Goal: Transaction & Acquisition: Subscribe to service/newsletter

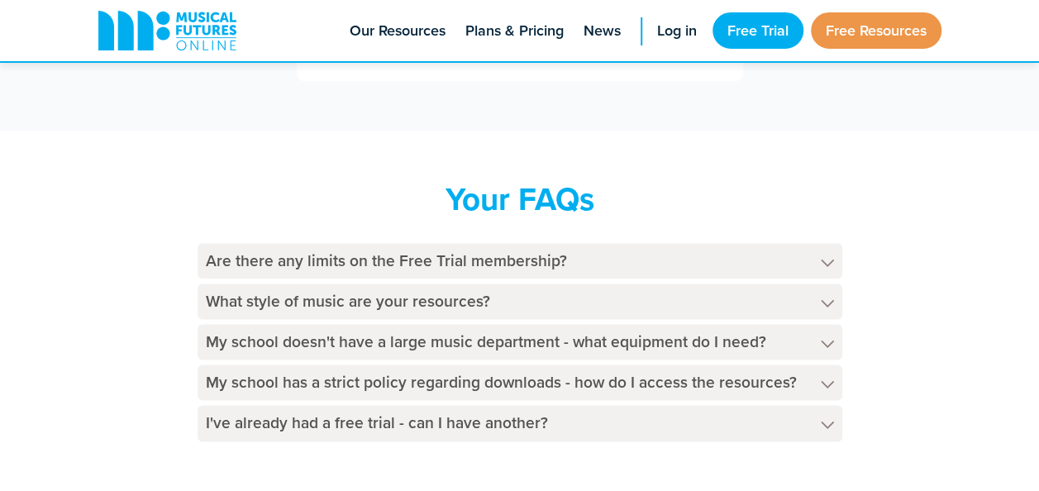
scroll to position [889, 0]
click at [831, 260] on polygon at bounding box center [827, 261] width 13 height 7
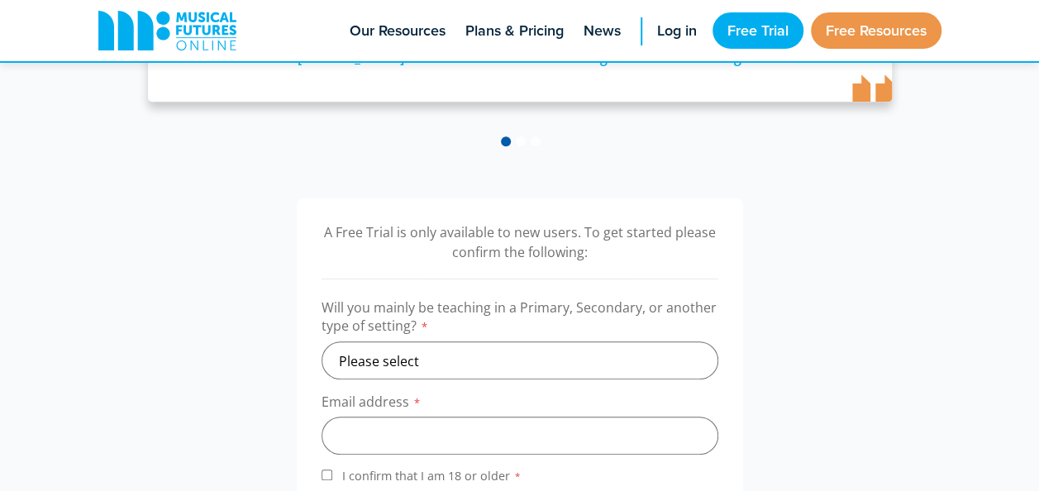
scroll to position [409, 0]
click at [483, 352] on select "Please select Primary Secondary Other" at bounding box center [519, 359] width 397 height 38
select select "primary"
click at [321, 340] on select "Please select Primary Secondary Other" at bounding box center [519, 359] width 397 height 38
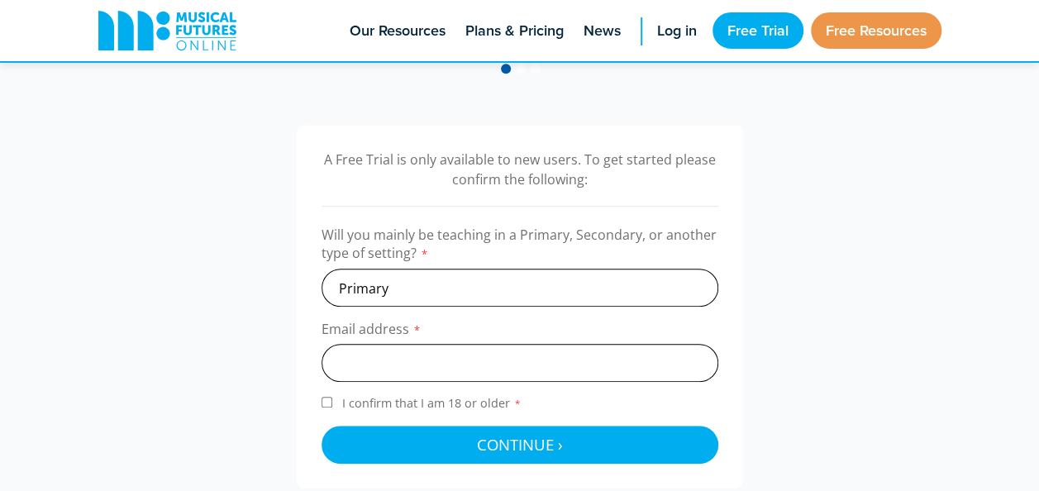
scroll to position [482, 0]
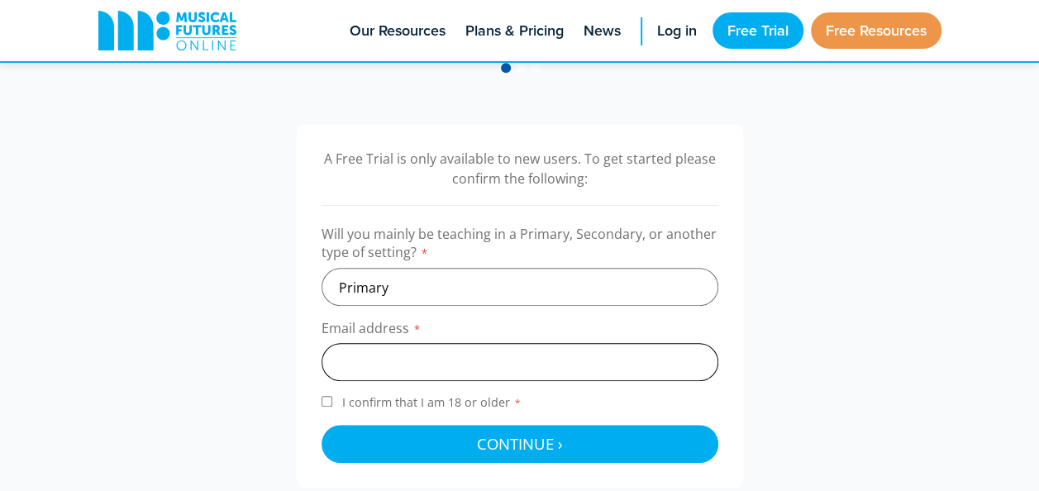
click at [502, 357] on input "email" at bounding box center [519, 362] width 397 height 38
type input "[EMAIL_ADDRESS][DOMAIN_NAME]"
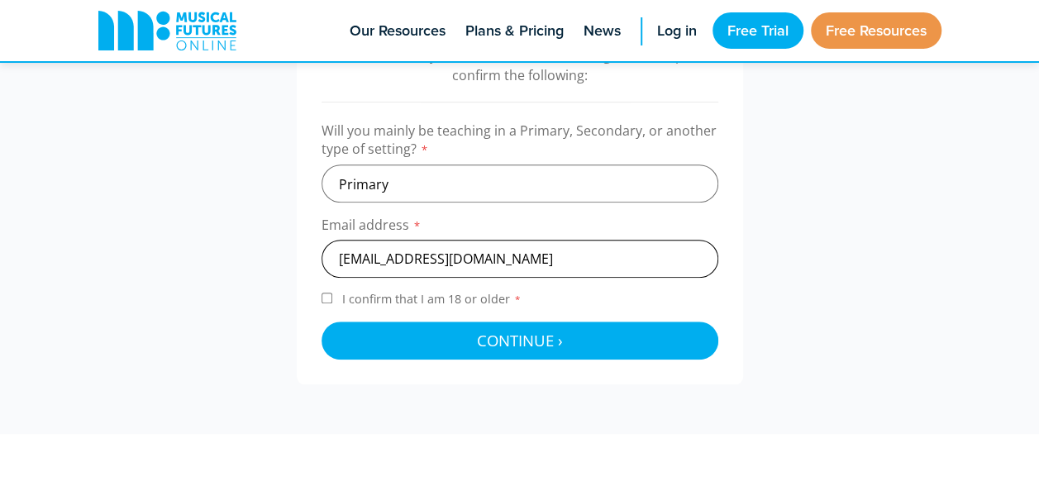
scroll to position [586, 0]
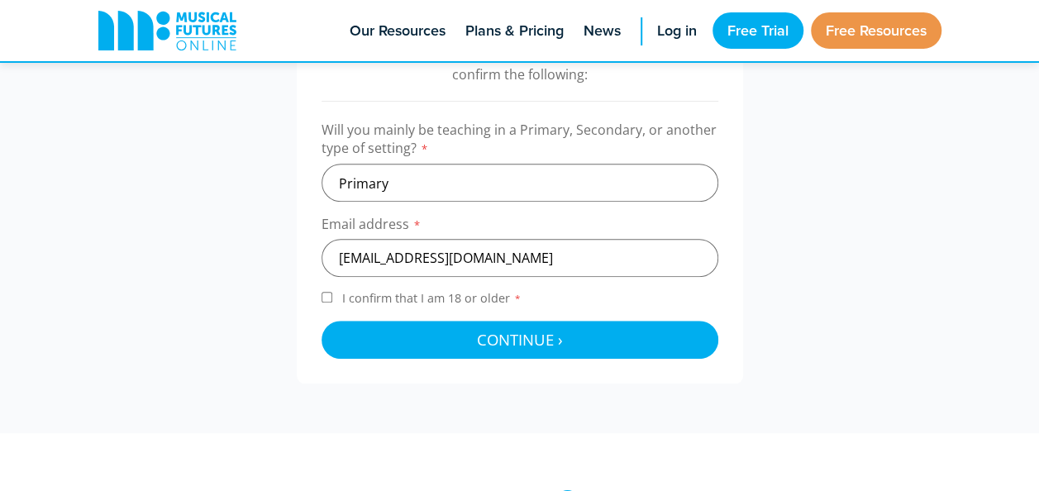
click at [328, 296] on input "I confirm that I am 18 or older *" at bounding box center [326, 297] width 11 height 11
checkbox input "true"
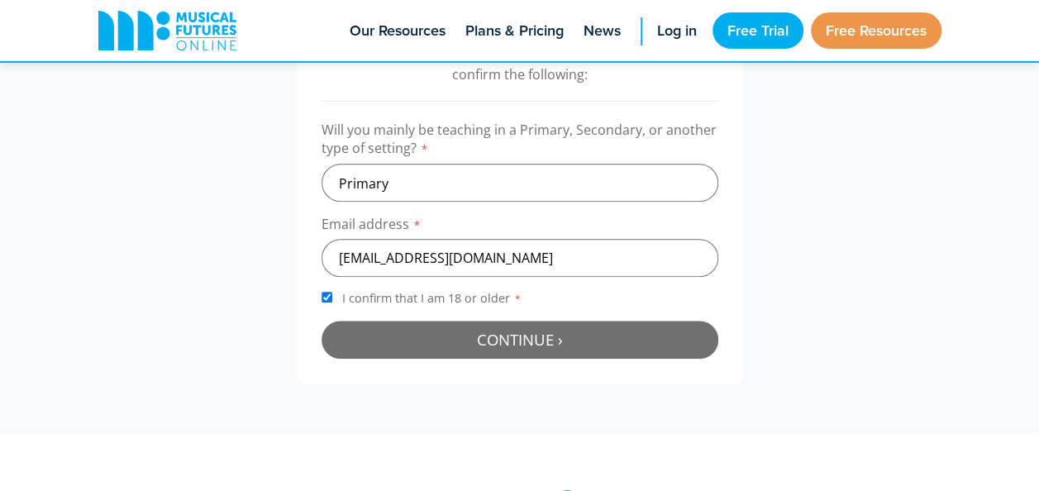
click at [507, 339] on span "Continue ›" at bounding box center [520, 339] width 86 height 21
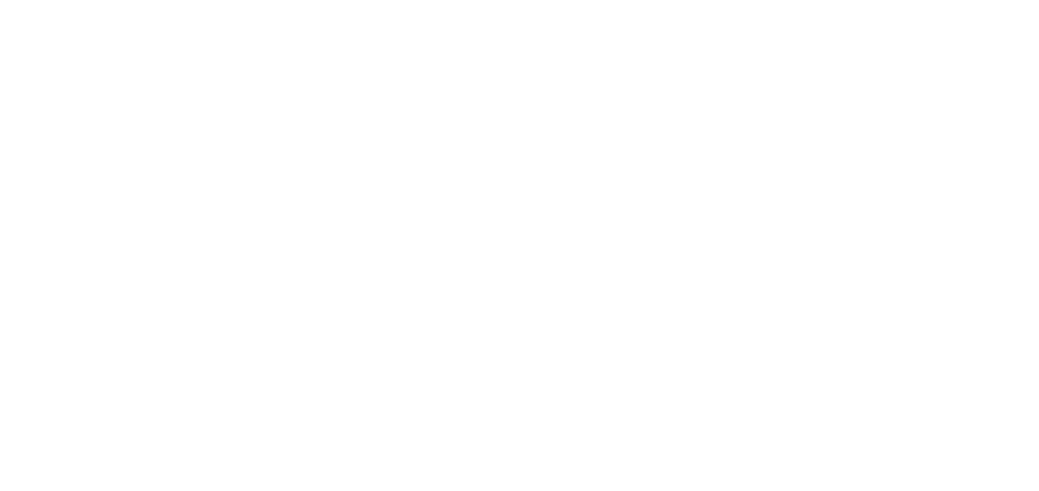
scroll to position [539, 0]
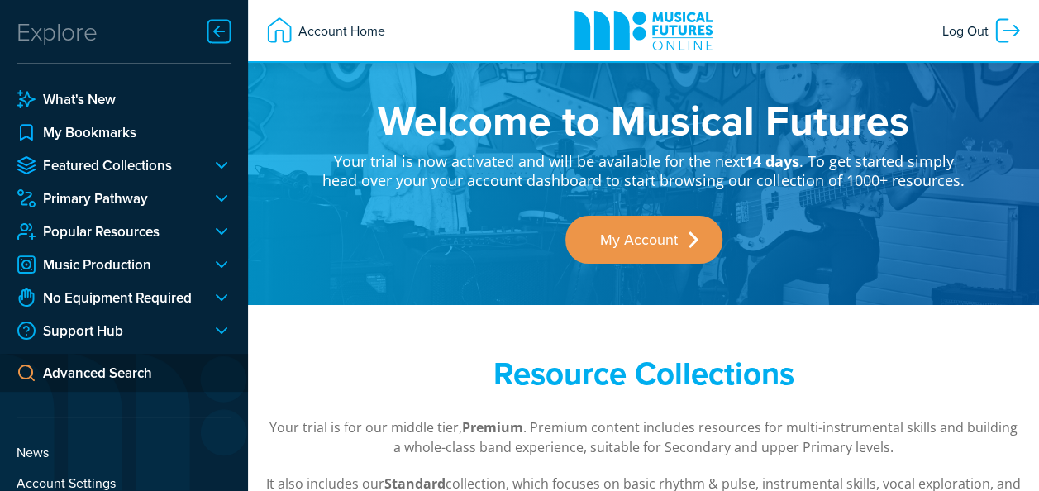
click at [217, 196] on div at bounding box center [214, 198] width 33 height 20
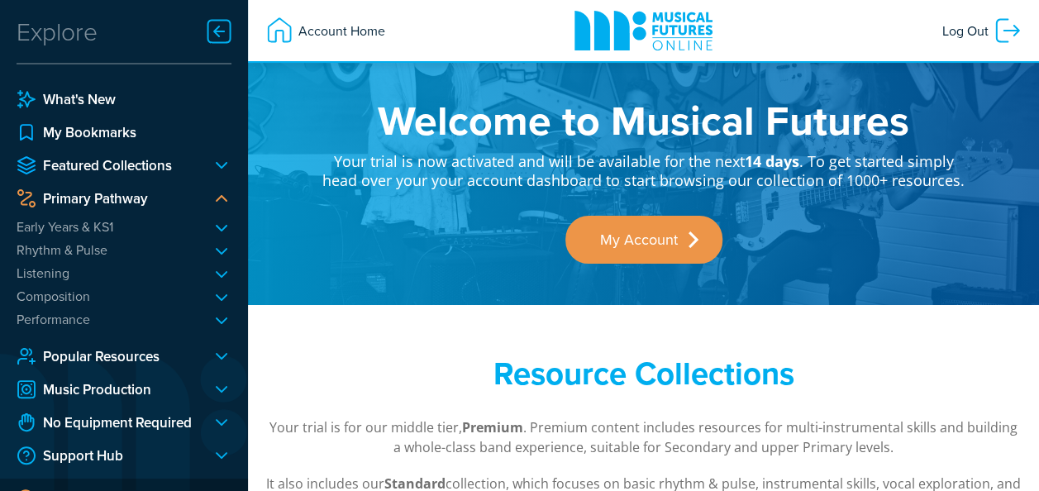
click at [101, 246] on li "Rhythm & Pulse Body Beat Basics Percussion Play Rhythmic Roots Drumming Legends…" at bounding box center [124, 249] width 215 height 17
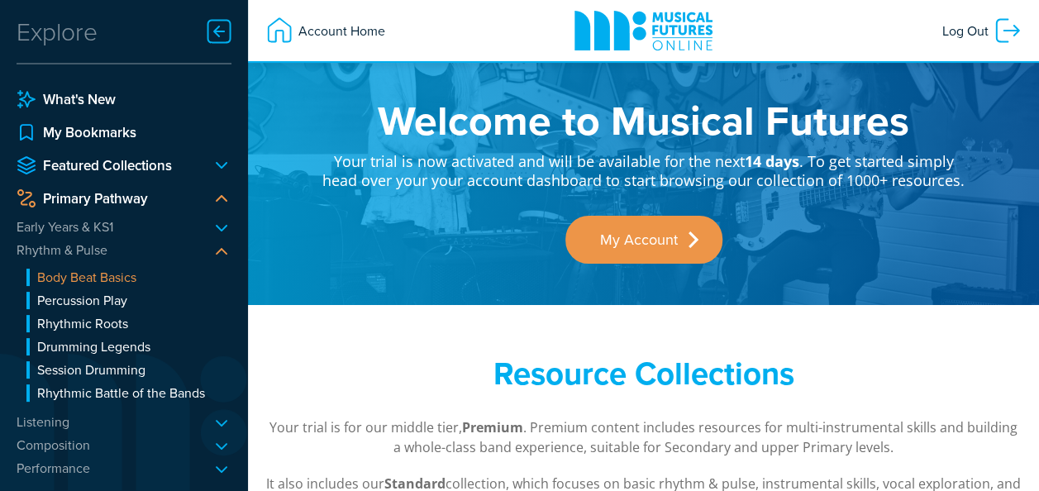
click at [104, 280] on link "Body Beat Basics" at bounding box center [128, 277] width 205 height 17
